Goal: Task Accomplishment & Management: Use online tool/utility

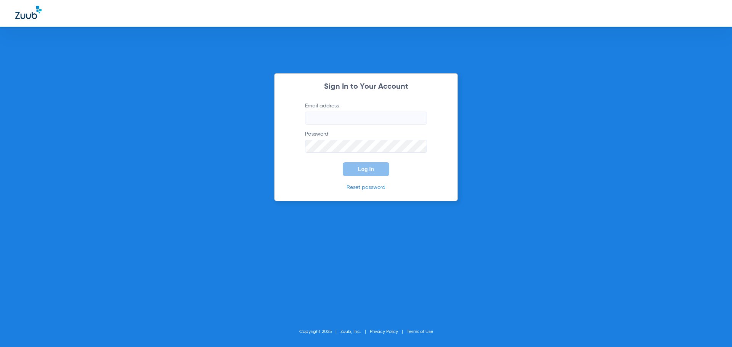
type input "[EMAIL_ADDRESS][DOMAIN_NAME]"
click at [369, 168] on span "Log In" at bounding box center [366, 169] width 16 height 6
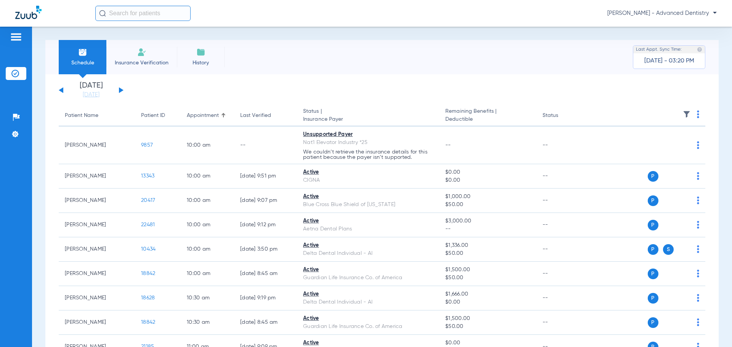
click at [62, 90] on button at bounding box center [61, 90] width 5 height 6
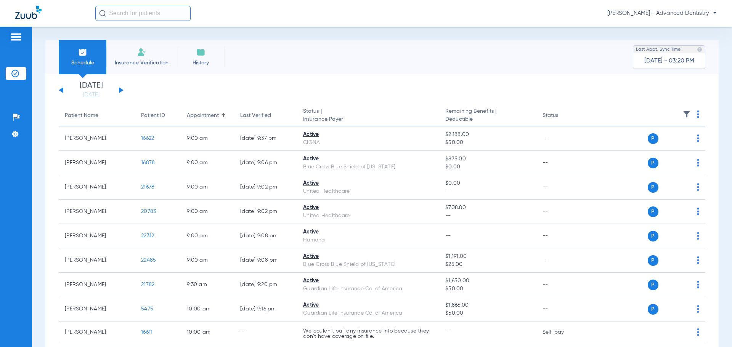
click at [62, 90] on button at bounding box center [61, 90] width 5 height 6
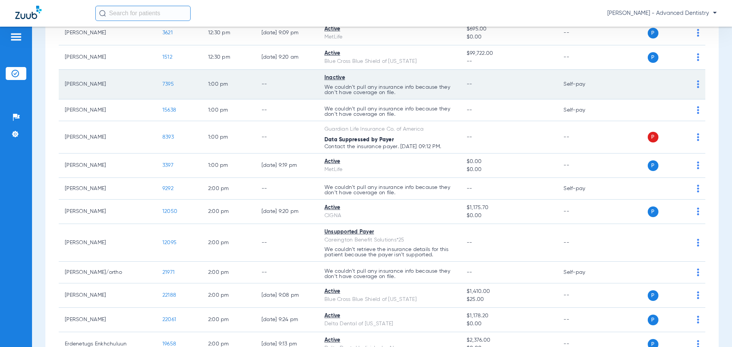
scroll to position [991, 0]
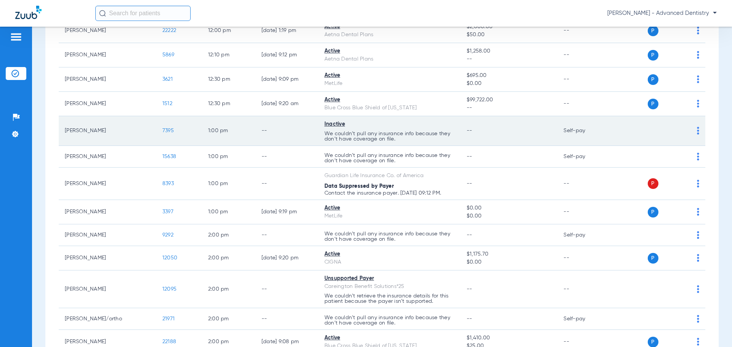
click at [697, 128] on img at bounding box center [698, 131] width 2 height 8
click at [379, 136] on div at bounding box center [366, 173] width 732 height 347
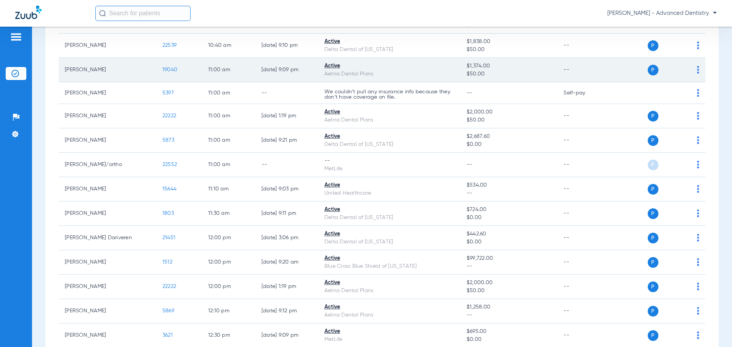
scroll to position [838, 0]
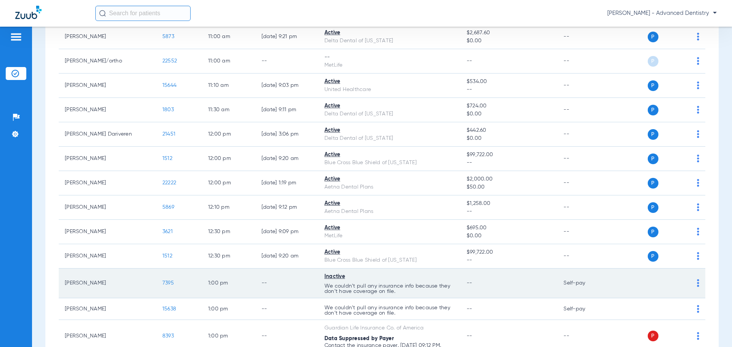
click at [162, 282] on span "7395" at bounding box center [167, 282] width 11 height 5
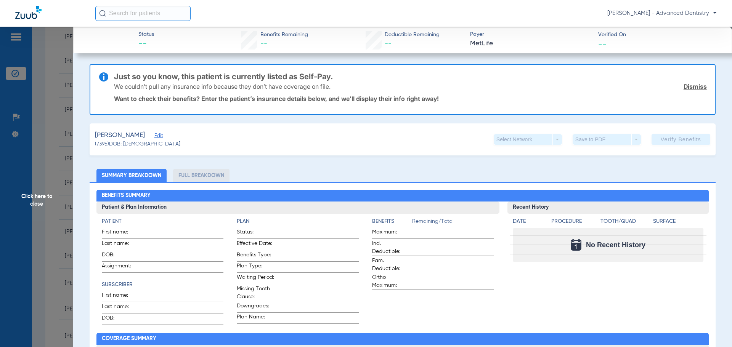
click at [205, 173] on li "Full Breakdown" at bounding box center [201, 175] width 56 height 13
click at [161, 135] on span "Edit" at bounding box center [157, 136] width 7 height 7
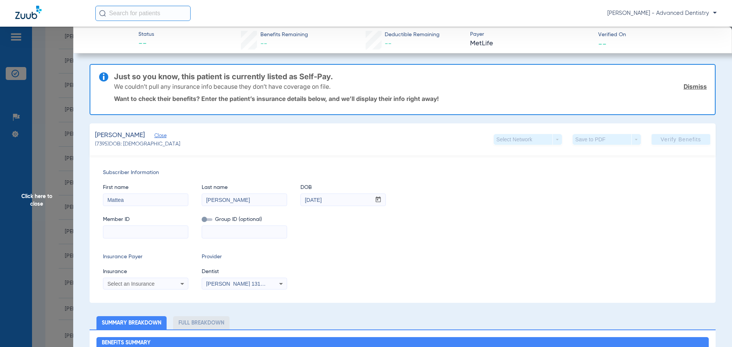
click at [141, 228] on input at bounding box center [145, 232] width 85 height 12
click at [187, 284] on div "Select an Insurance" at bounding box center [145, 283] width 85 height 9
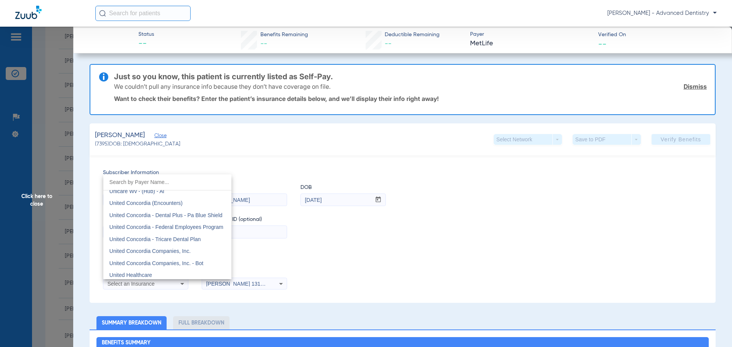
scroll to position [4496, 0]
click at [167, 259] on mat-option "United Healthcare" at bounding box center [167, 262] width 128 height 12
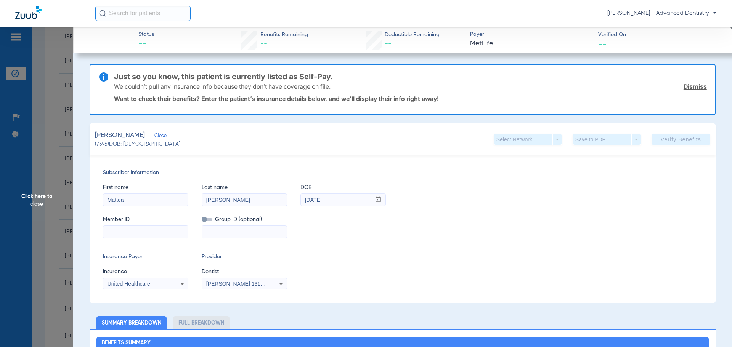
click at [138, 235] on input at bounding box center [145, 232] width 85 height 12
paste input "904178920"
type input "904178920"
click at [349, 298] on div "Subscriber Information First name Mattea Last name [PERSON_NAME] DOB mm / dd / …" at bounding box center [403, 228] width 626 height 147
drag, startPoint x: 146, startPoint y: 196, endPoint x: 78, endPoint y: 191, distance: 68.4
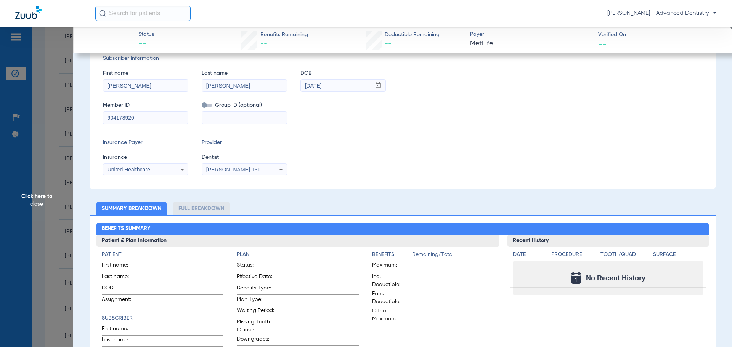
scroll to position [0, 0]
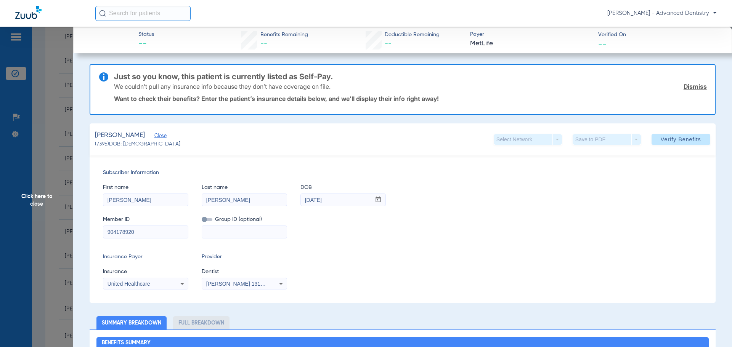
type input "[PERSON_NAME]"
click at [373, 281] on div "Insurance Payer Insurance United Healthcare Provider Dentist [PERSON_NAME] 1316…" at bounding box center [402, 271] width 599 height 37
click at [340, 202] on input "[DATE]" at bounding box center [336, 200] width 70 height 12
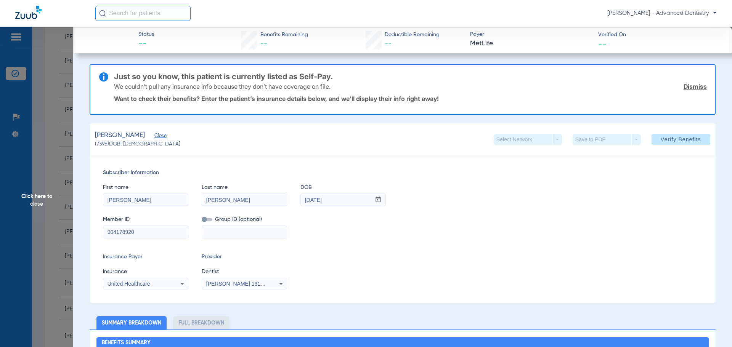
type input "[DATE]"
click at [545, 266] on div "Insurance Payer Insurance United Healthcare Provider Dentist [PERSON_NAME] 1316…" at bounding box center [402, 271] width 599 height 37
click at [679, 140] on span "Verify Benefits" at bounding box center [680, 139] width 40 height 6
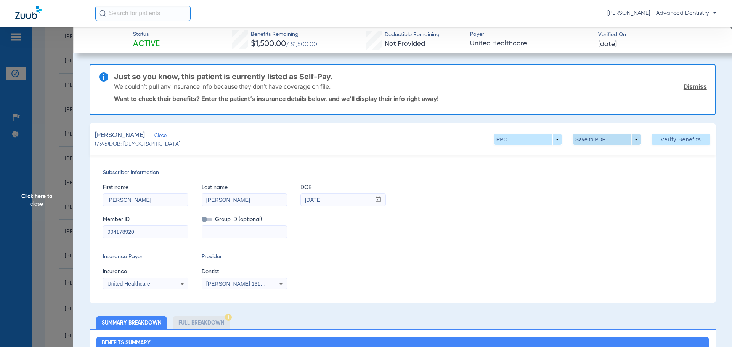
click at [598, 139] on span at bounding box center [606, 139] width 18 height 18
click at [456, 240] on div at bounding box center [366, 173] width 732 height 347
click at [600, 142] on span at bounding box center [606, 139] width 18 height 18
click at [601, 152] on span "Save to PDF" at bounding box center [603, 154] width 30 height 5
click at [699, 85] on link "Dismiss" at bounding box center [694, 87] width 23 height 8
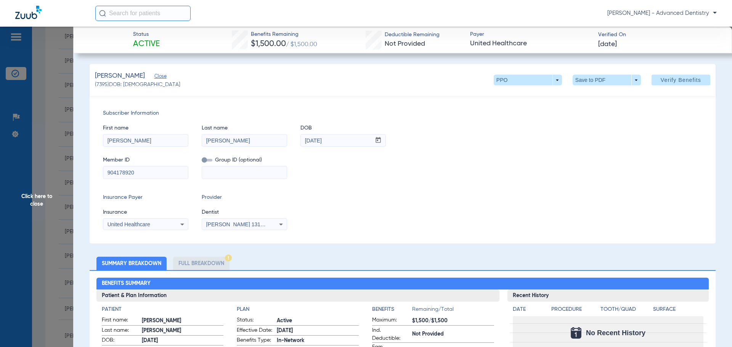
click at [200, 267] on li "Full Breakdown" at bounding box center [201, 263] width 56 height 13
click at [215, 259] on li "Full Breakdown" at bounding box center [201, 263] width 56 height 13
click at [161, 76] on span "Close" at bounding box center [157, 77] width 7 height 7
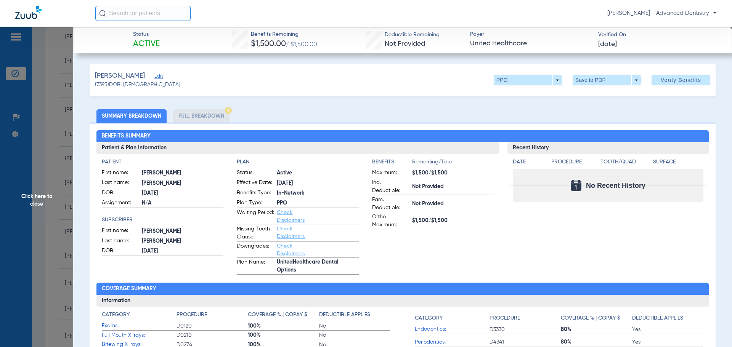
click at [48, 131] on span "Click here to close" at bounding box center [36, 200] width 73 height 347
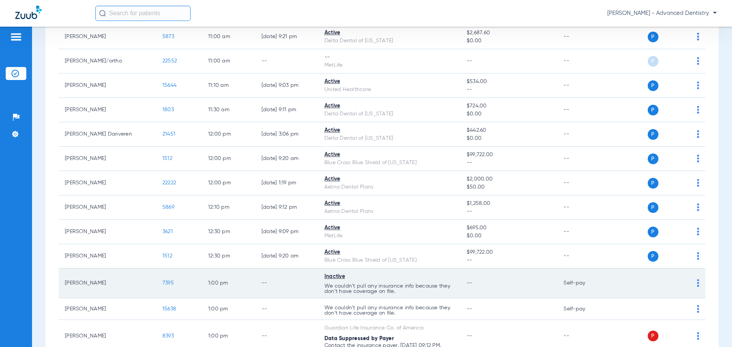
click at [501, 288] on td "--" at bounding box center [508, 284] width 97 height 30
click at [162, 283] on span "7395" at bounding box center [167, 282] width 11 height 5
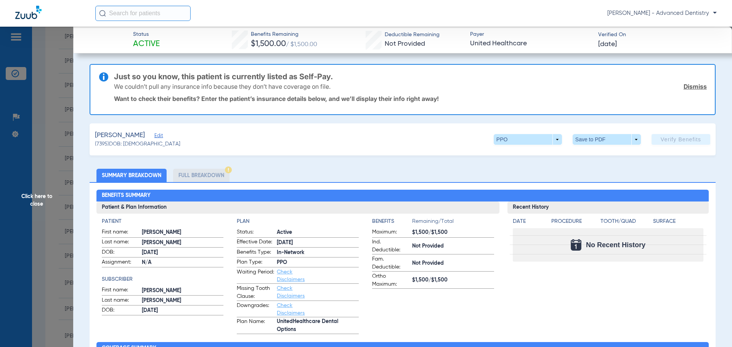
click at [161, 135] on span "Edit" at bounding box center [157, 136] width 7 height 7
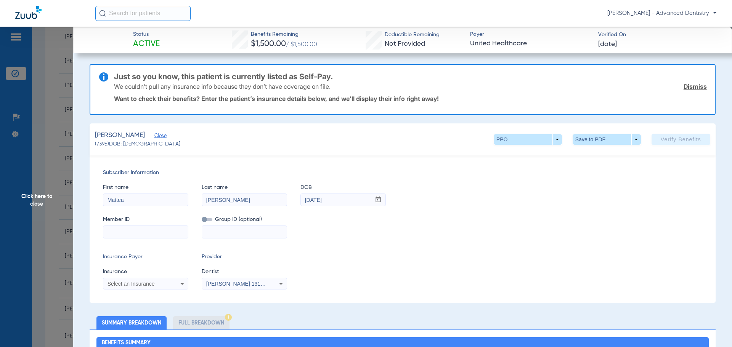
click at [161, 135] on span "Close" at bounding box center [157, 136] width 7 height 7
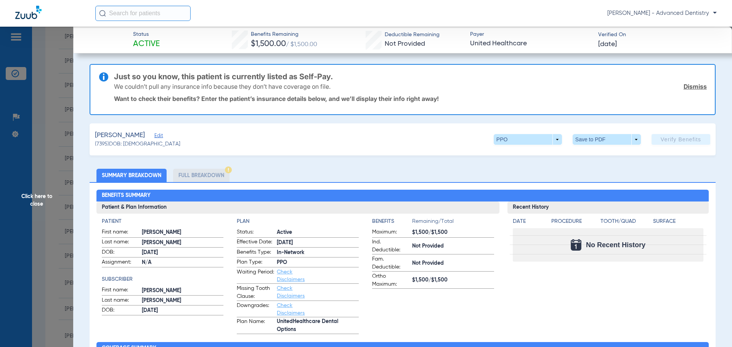
click at [186, 276] on h4 "Subscriber" at bounding box center [163, 280] width 122 height 8
click at [585, 143] on span at bounding box center [606, 139] width 68 height 11
click at [323, 156] on div at bounding box center [366, 173] width 732 height 347
click at [160, 136] on span "Edit" at bounding box center [157, 136] width 7 height 7
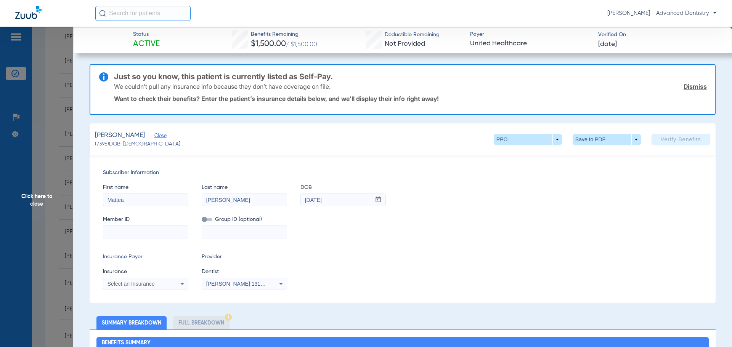
click at [136, 232] on input at bounding box center [145, 232] width 85 height 12
paste input "904178920"
type input "904178920"
click at [175, 284] on div "Select an Insurance" at bounding box center [145, 283] width 85 height 9
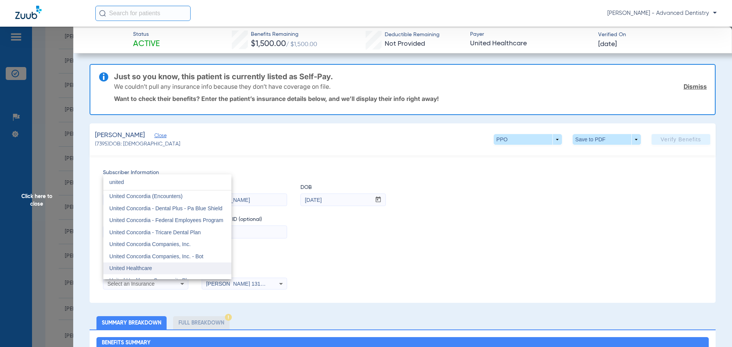
type input "united"
click at [176, 265] on mat-option "United Healthcare" at bounding box center [167, 269] width 128 height 12
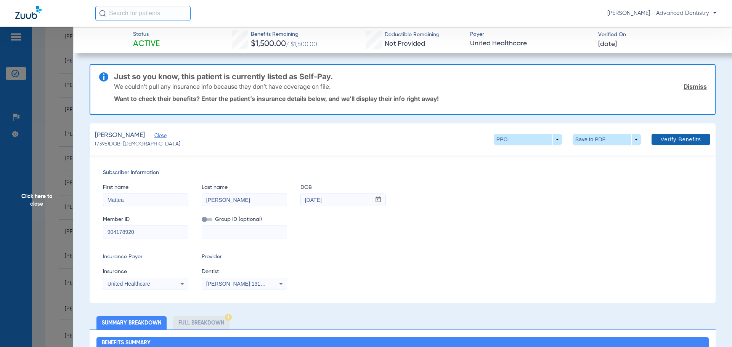
click at [666, 136] on span "Verify Benefits" at bounding box center [680, 139] width 40 height 6
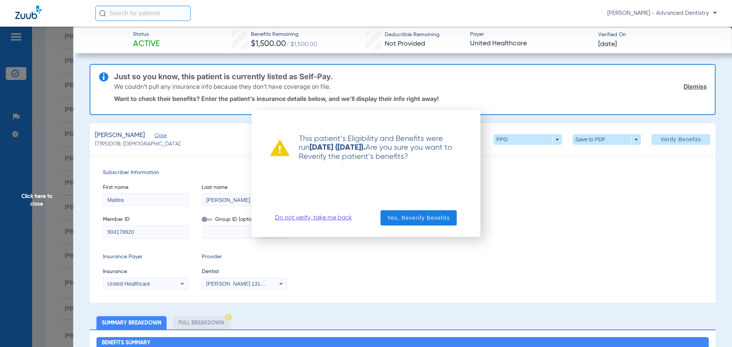
click at [389, 251] on div at bounding box center [366, 173] width 732 height 347
click at [320, 221] on link "Do not verify, take me back" at bounding box center [313, 218] width 77 height 8
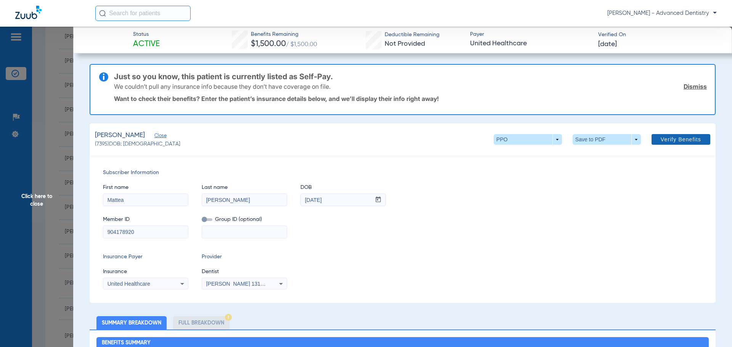
click at [668, 141] on span "Verify Benefits" at bounding box center [680, 139] width 40 height 6
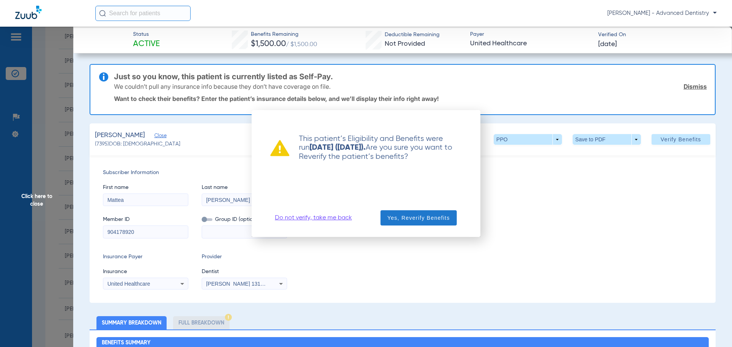
click at [421, 219] on span "Yes, Reverify Benefits" at bounding box center [418, 218] width 62 height 8
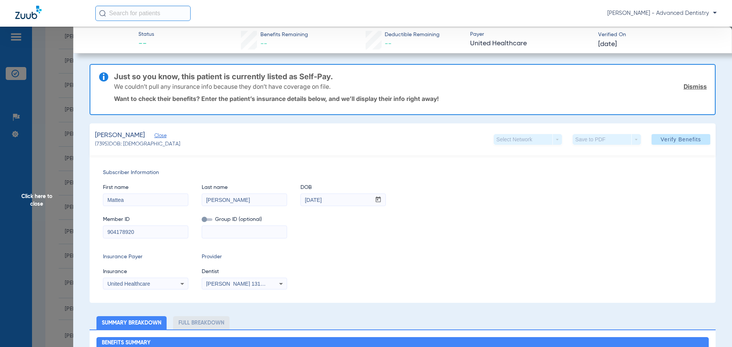
click at [683, 88] on link "Dismiss" at bounding box center [694, 87] width 23 height 8
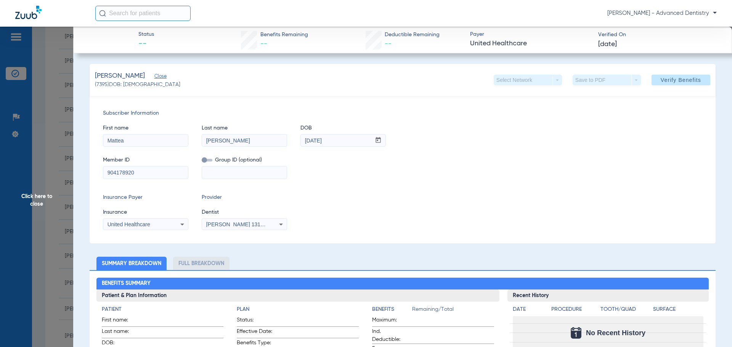
click at [33, 197] on span "Click here to close" at bounding box center [36, 200] width 73 height 347
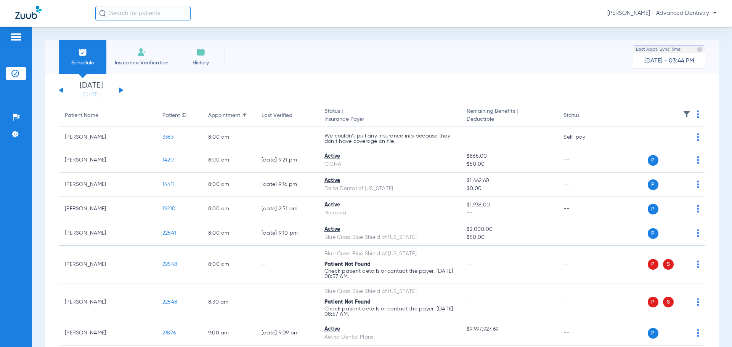
click at [91, 57] on li "Schedule" at bounding box center [83, 57] width 48 height 34
click at [96, 95] on link "[DATE]" at bounding box center [91, 95] width 46 height 8
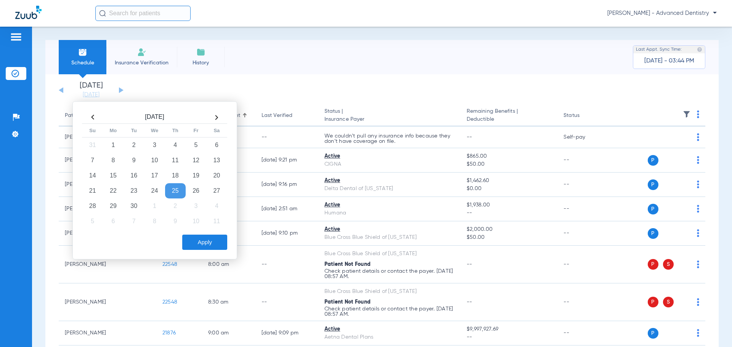
click at [171, 192] on td "25" at bounding box center [175, 190] width 21 height 15
click at [205, 243] on button "Apply" at bounding box center [204, 242] width 45 height 15
